Goal: Check status: Check status

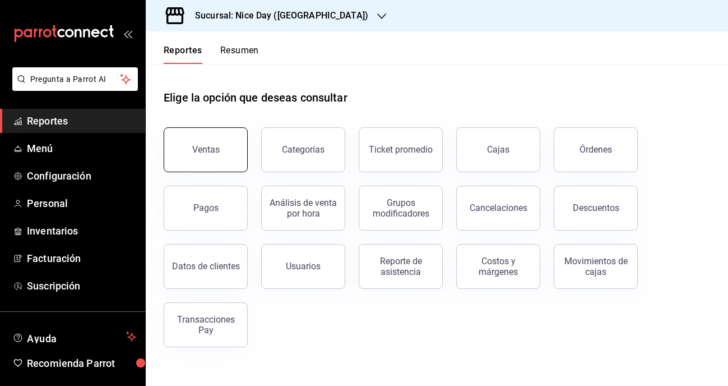
click at [219, 151] on button "Ventas" at bounding box center [206, 149] width 84 height 45
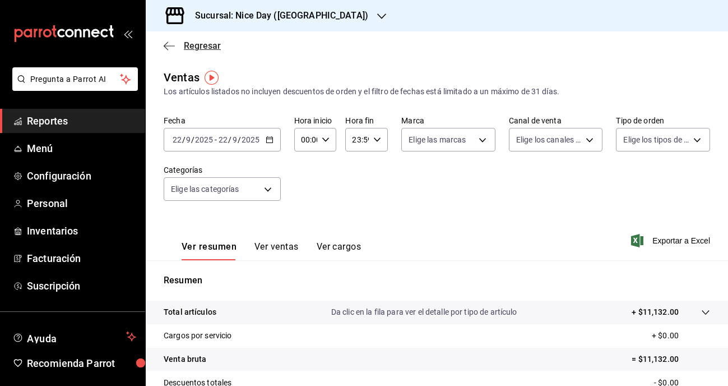
click at [170, 48] on icon "button" at bounding box center [169, 46] width 11 height 10
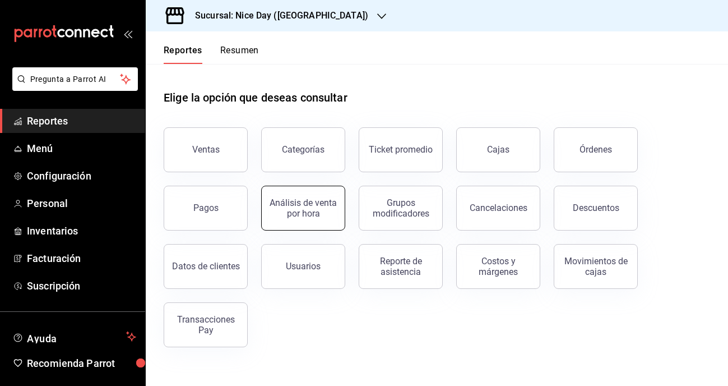
click at [309, 207] on div "Análisis de venta por hora" at bounding box center [303, 207] width 70 height 21
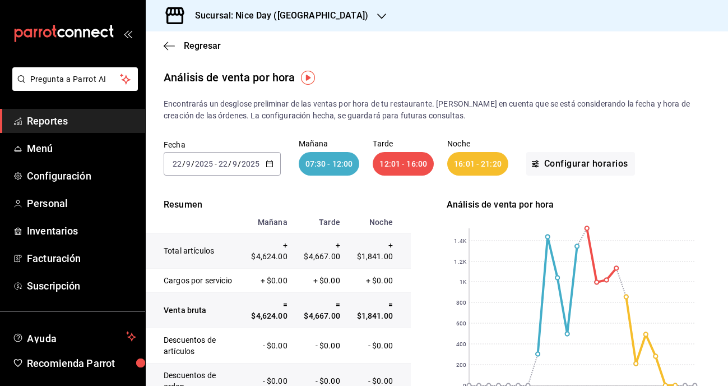
click at [312, 16] on div "Sucursal: Nice Day ([GEOGRAPHIC_DATA])" at bounding box center [273, 15] width 236 height 31
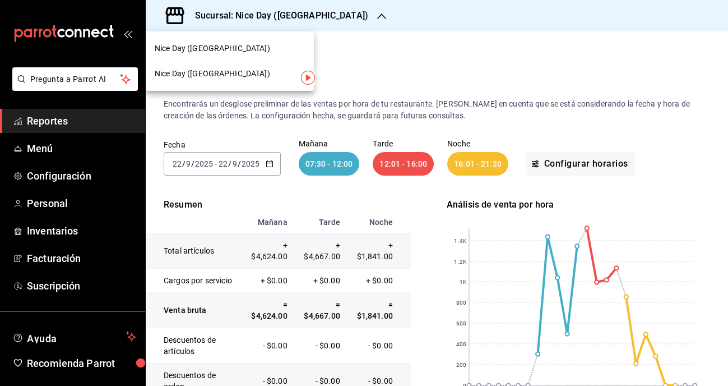
click at [217, 80] on div "Nice Day ([GEOGRAPHIC_DATA])" at bounding box center [230, 73] width 168 height 25
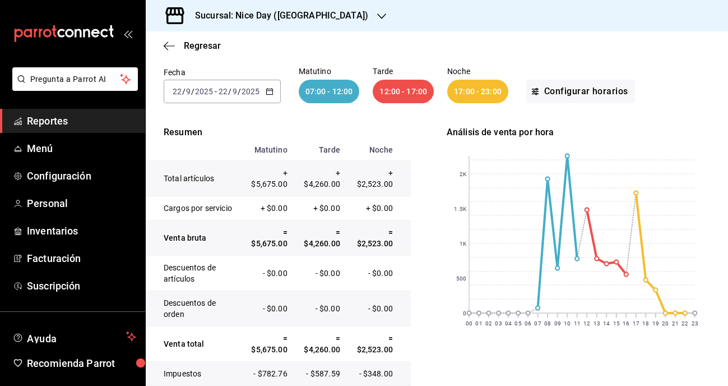
scroll to position [73, 0]
click at [168, 40] on div "Regresar" at bounding box center [437, 45] width 582 height 29
click at [168, 48] on icon "button" at bounding box center [169, 46] width 11 height 10
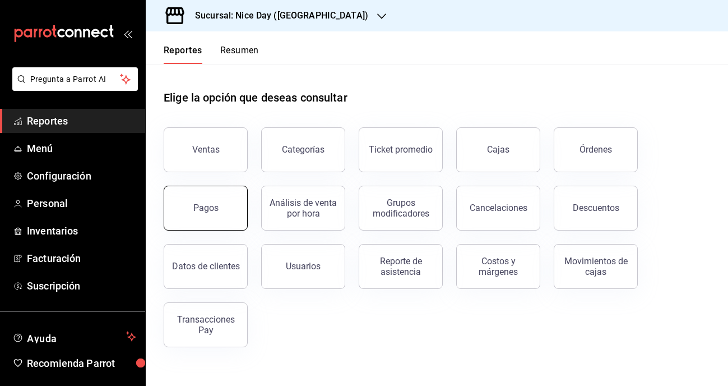
click at [216, 216] on button "Pagos" at bounding box center [206, 208] width 84 height 45
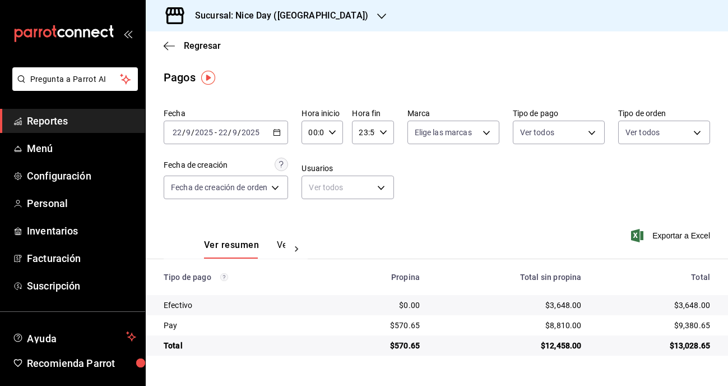
click at [317, 13] on div "Sucursal: Nice Day ([GEOGRAPHIC_DATA])" at bounding box center [273, 15] width 236 height 31
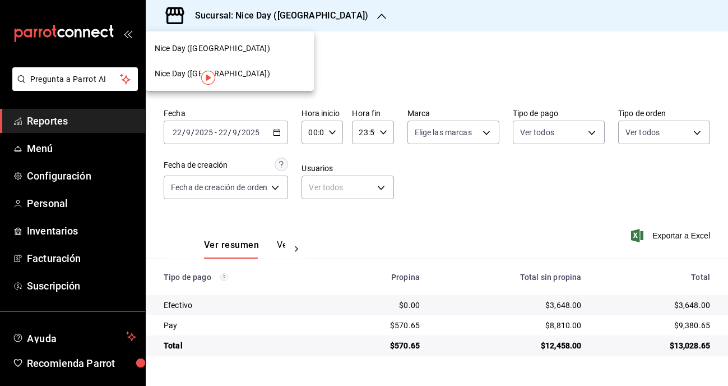
click at [216, 44] on span "Nice Day ([GEOGRAPHIC_DATA])" at bounding box center [212, 49] width 115 height 12
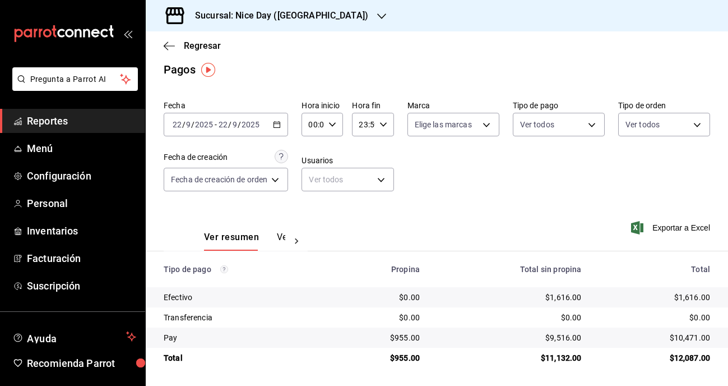
click at [166, 38] on div "Regresar" at bounding box center [437, 45] width 582 height 29
click at [166, 50] on icon "button" at bounding box center [169, 46] width 11 height 10
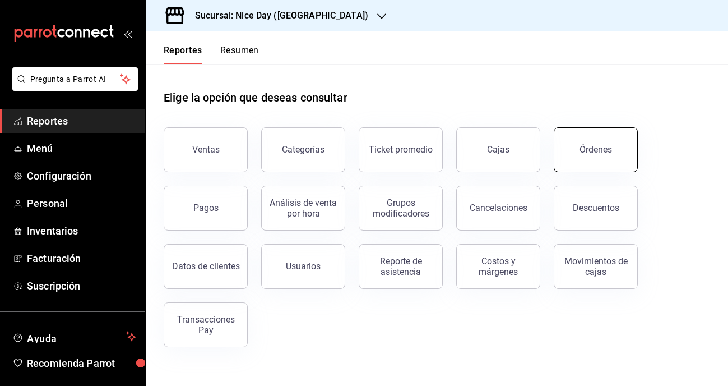
click at [611, 164] on button "Órdenes" at bounding box center [596, 149] width 84 height 45
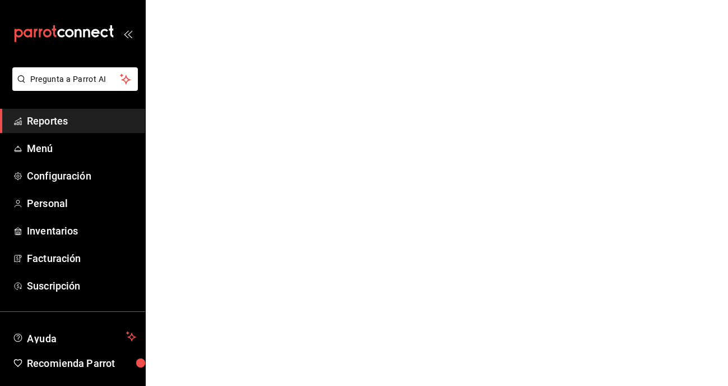
click at [356, 0] on html "Pregunta a Parrot AI Reportes Menú Configuración Personal Inventarios Facturaci…" at bounding box center [364, 0] width 728 height 0
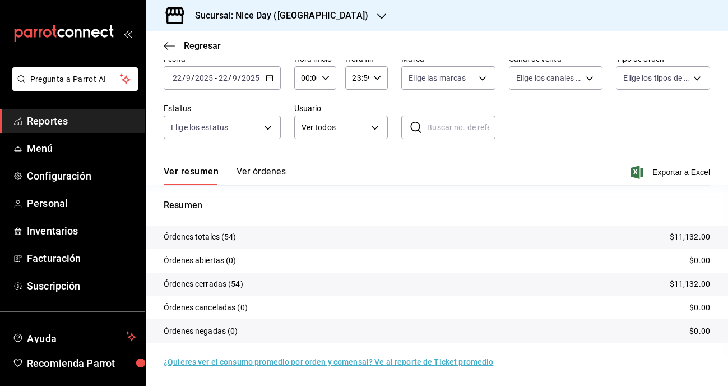
scroll to position [54, 0]
click at [320, 22] on div "Sucursal: Nice Day ([GEOGRAPHIC_DATA])" at bounding box center [273, 15] width 236 height 31
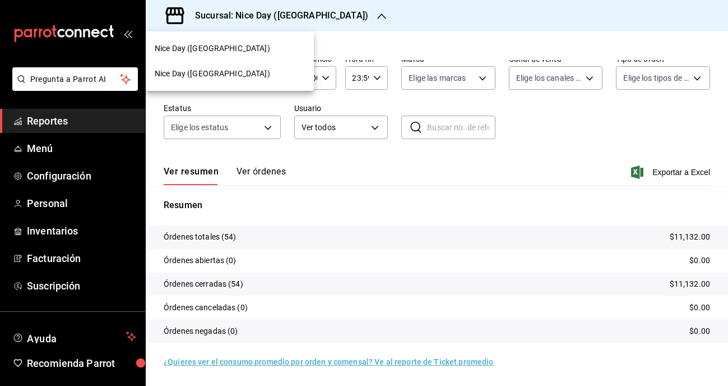
click at [206, 71] on span "Nice Day ([GEOGRAPHIC_DATA])" at bounding box center [212, 74] width 115 height 12
